Goal: Task Accomplishment & Management: Complete application form

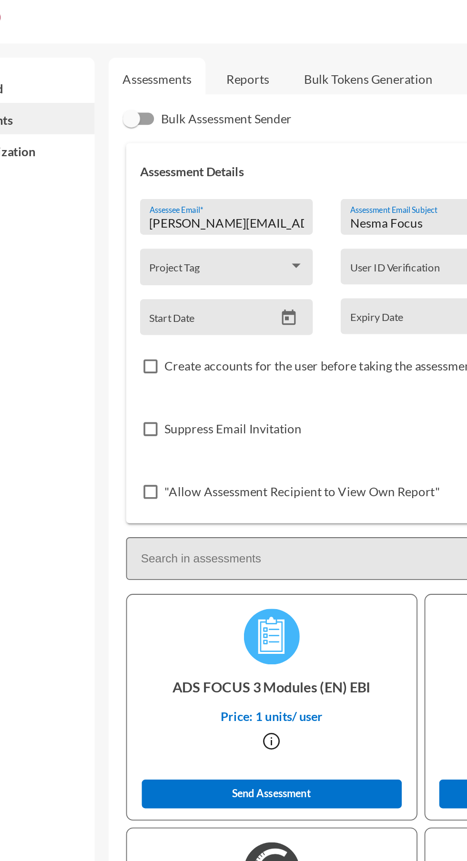
scroll to position [105, 0]
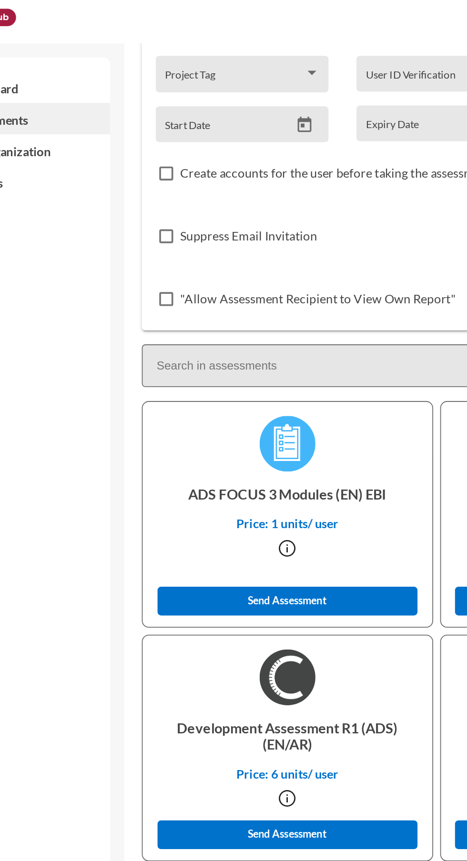
click at [200, 42] on span at bounding box center [179, 44] width 76 height 8
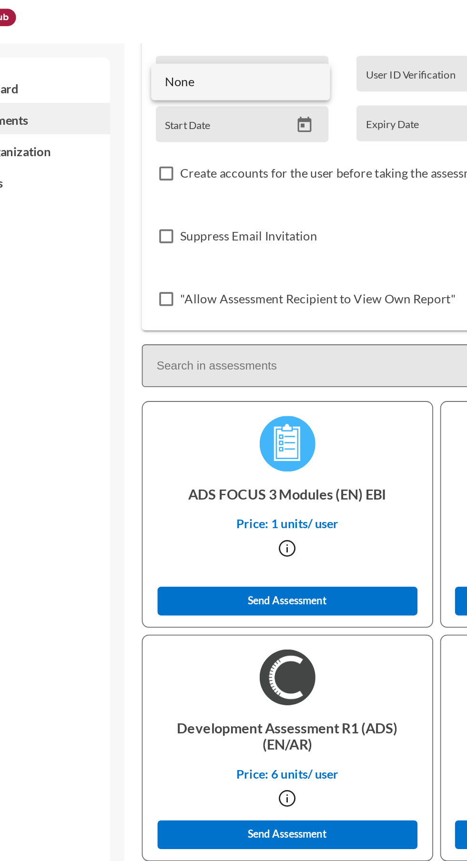
click at [86, 173] on div at bounding box center [233, 430] width 467 height 861
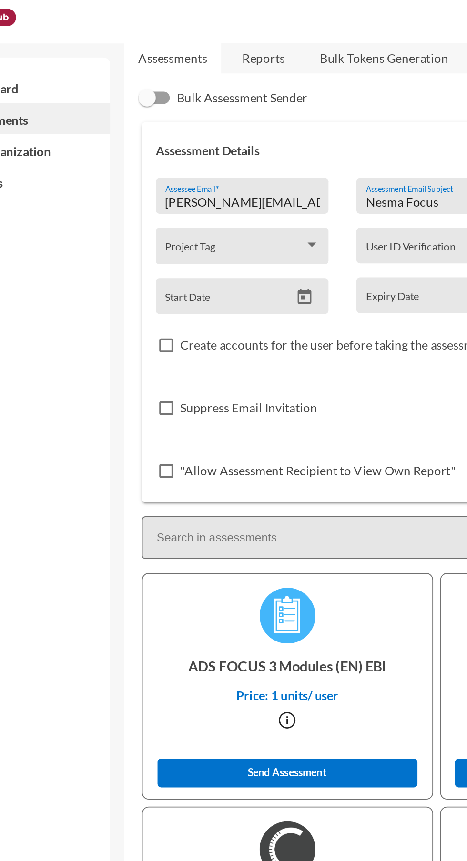
scroll to position [0, 0]
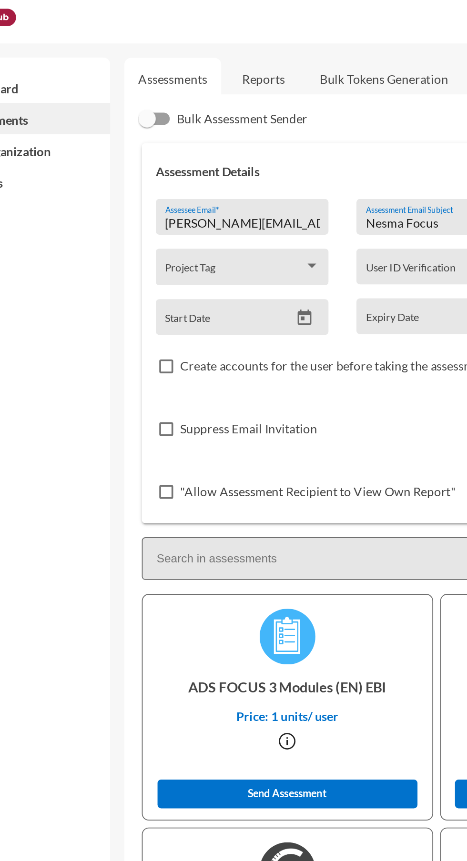
click at [221, 122] on input "S.ahmed@mo-hr.com" at bounding box center [183, 122] width 84 height 8
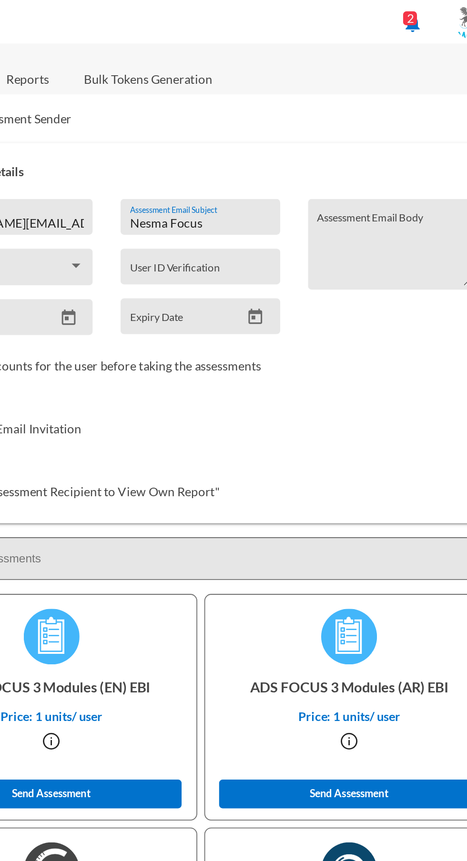
click at [313, 121] on input "Nesma Focus" at bounding box center [289, 122] width 77 height 8
click at [272, 124] on input "Nesma Focus" at bounding box center [289, 122] width 77 height 8
click at [274, 125] on input "Nesma Focus" at bounding box center [289, 122] width 77 height 8
click at [274, 122] on input "Nesma Focus" at bounding box center [289, 122] width 77 height 8
click at [269, 125] on input "Nesma Focus" at bounding box center [289, 122] width 77 height 8
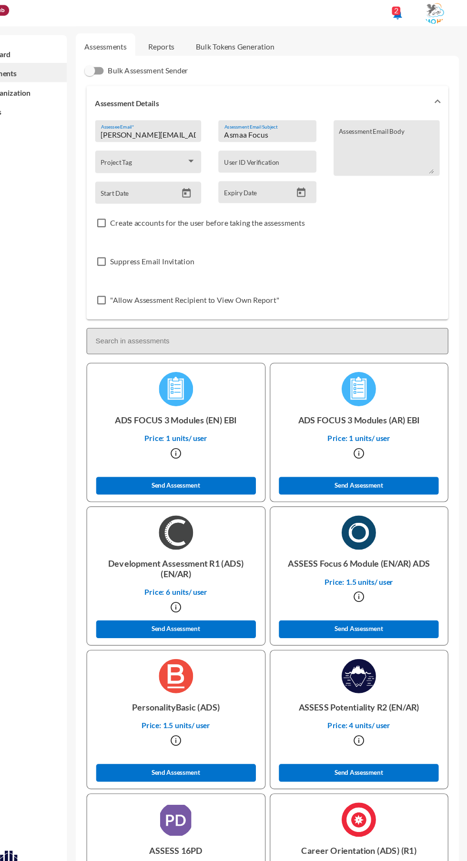
type input "Asmaa Focus"
click at [409, 563] on button "Send Assessment" at bounding box center [370, 560] width 142 height 16
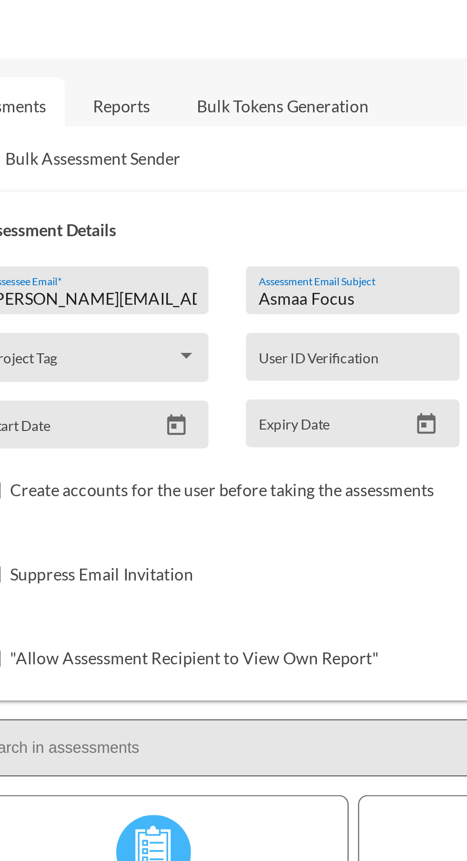
click at [198, 40] on link "Reports" at bounding box center [194, 42] width 39 height 23
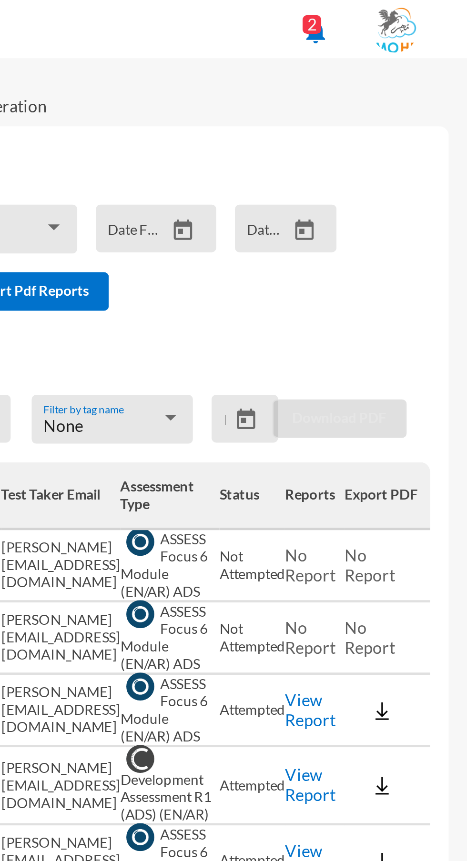
scroll to position [0, 78]
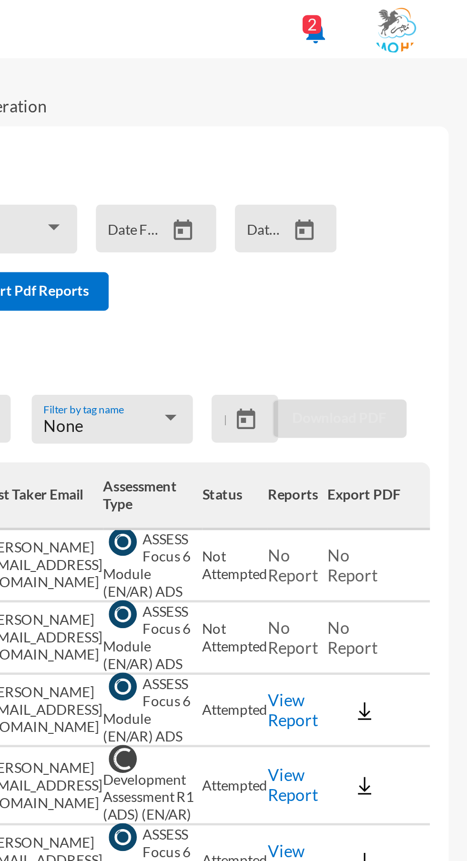
click at [397, 291] on link "View Report" at bounding box center [395, 290] width 20 height 16
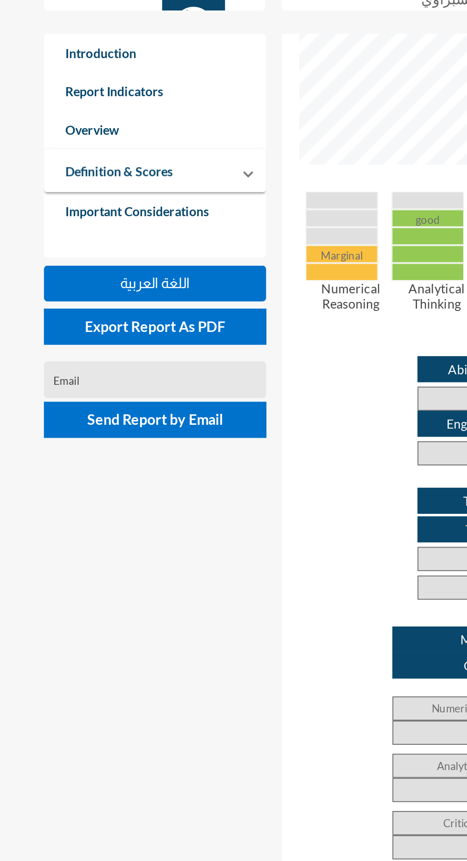
scroll to position [379, 0]
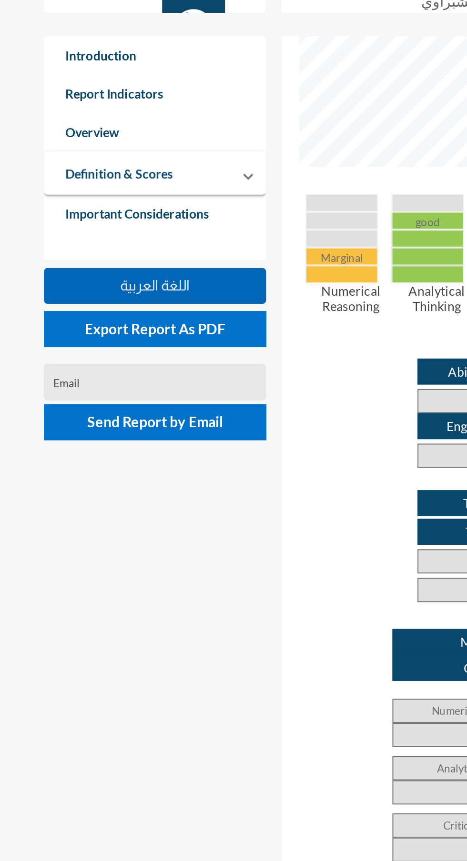
click at [115, 208] on button "اللغة العربية" at bounding box center [82, 206] width 118 height 19
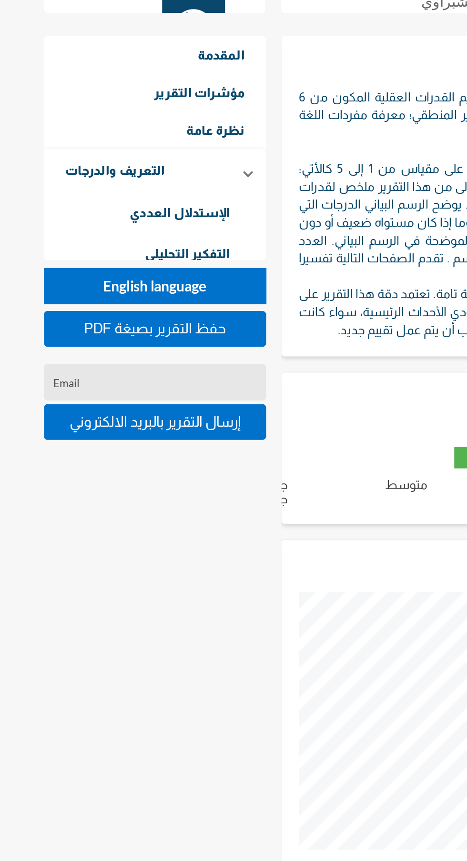
scroll to position [861, 467]
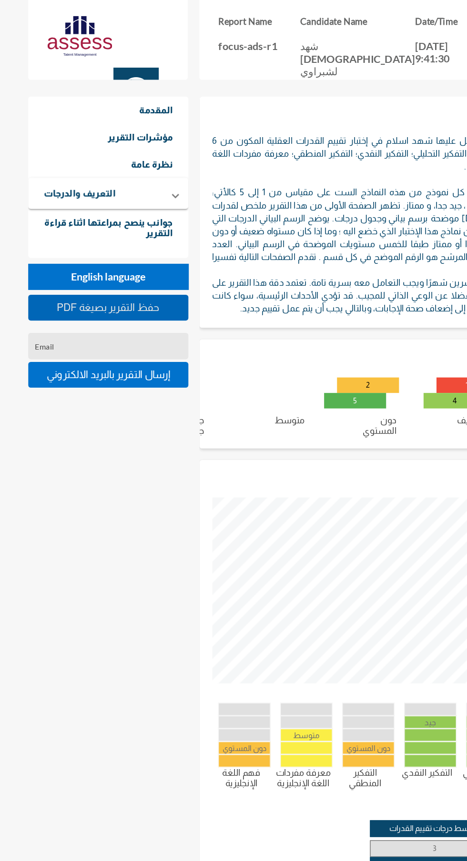
click at [120, 235] on button "PDF حفظ التقرير بصيغة" at bounding box center [82, 229] width 118 height 19
